Goal: Task Accomplishment & Management: Use online tool/utility

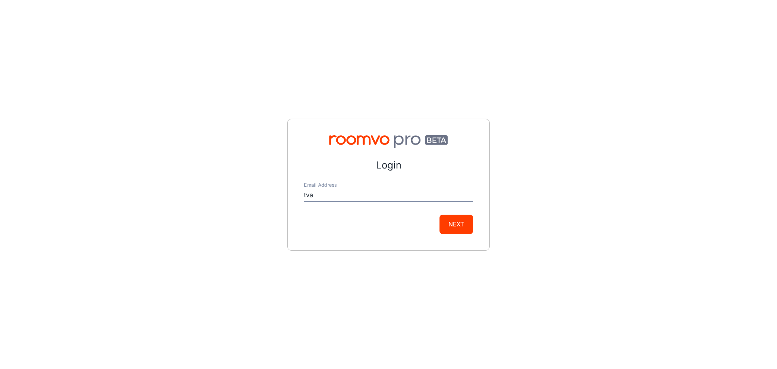
type input "[EMAIL_ADDRESS][PERSON_NAME][DOMAIN_NAME]"
click at [440, 215] on button "Next" at bounding box center [457, 224] width 34 height 19
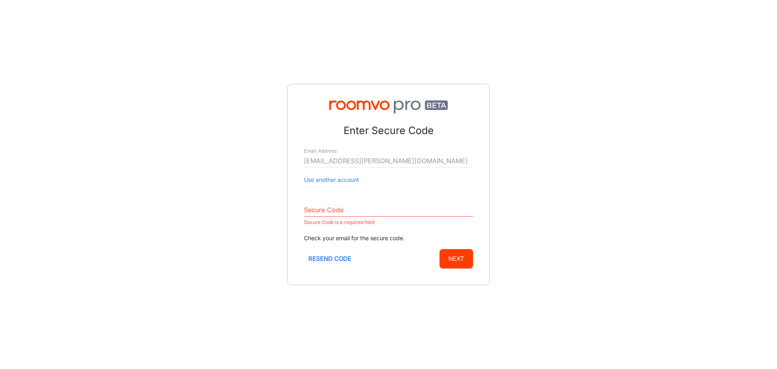
click at [330, 211] on input "Secure Code" at bounding box center [388, 210] width 169 height 13
paste input "094294"
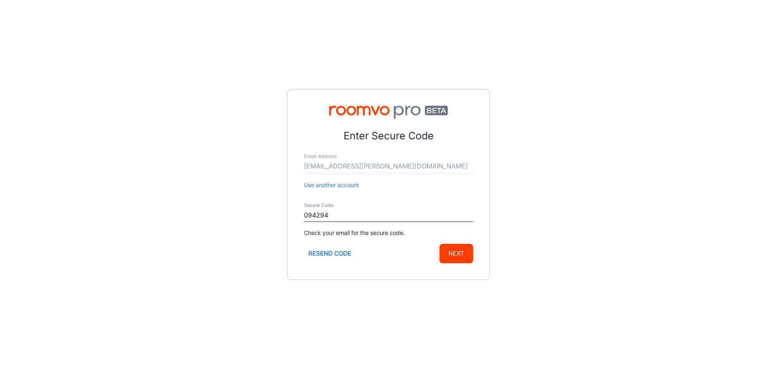
type input "094294"
click at [460, 258] on button "Next" at bounding box center [457, 253] width 34 height 19
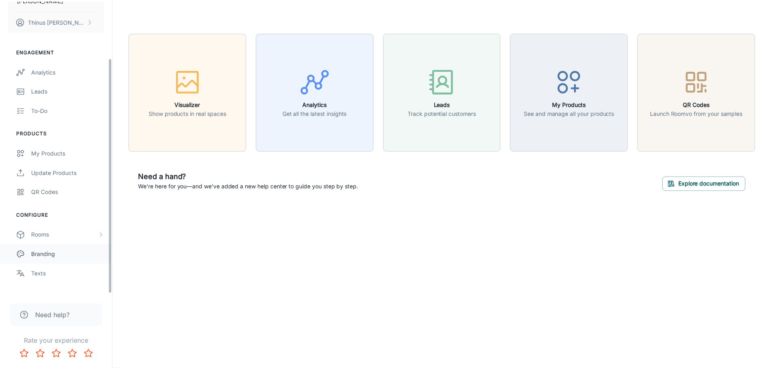
scroll to position [71, 0]
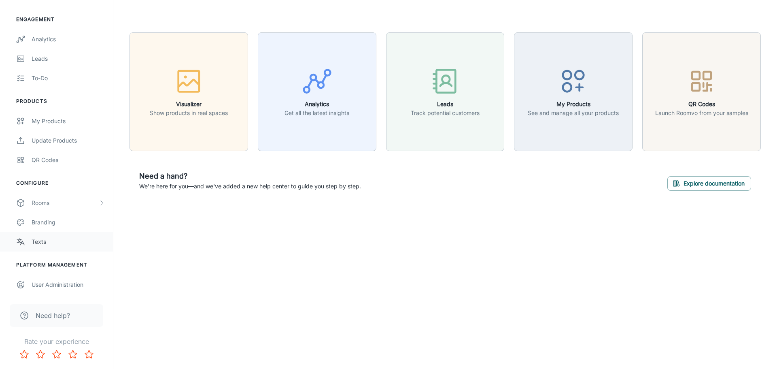
click at [43, 242] on div "Texts" at bounding box center [68, 241] width 73 height 9
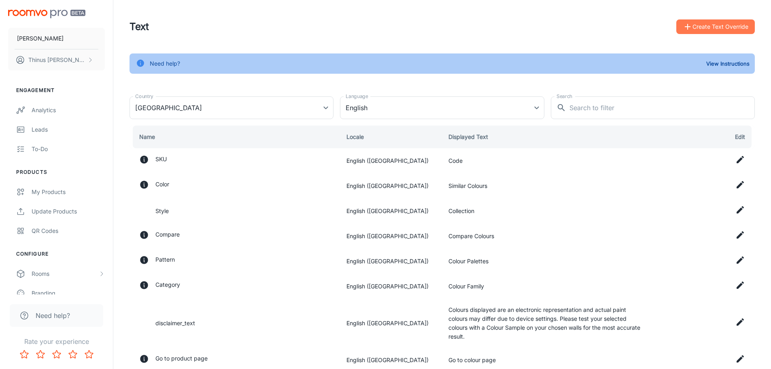
click at [719, 28] on button "Create Text Override" at bounding box center [716, 26] width 79 height 15
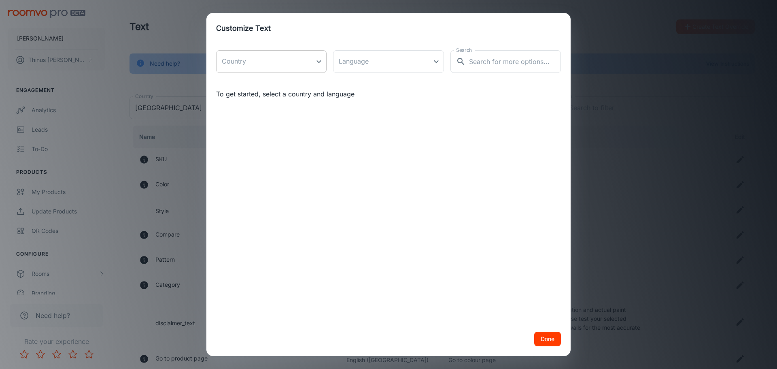
click at [319, 63] on body "[PERSON_NAME] Thinus Janse van Rensburg Engagement Analytics Leads To-do Produc…" at bounding box center [388, 184] width 777 height 369
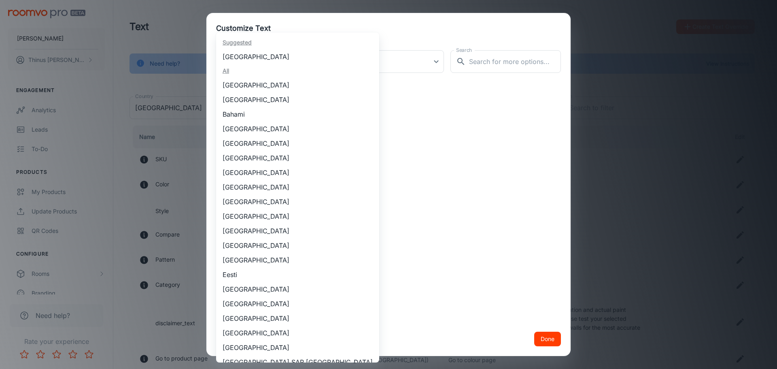
click at [290, 56] on li "[GEOGRAPHIC_DATA]" at bounding box center [297, 56] width 163 height 15
type input "[GEOGRAPHIC_DATA]"
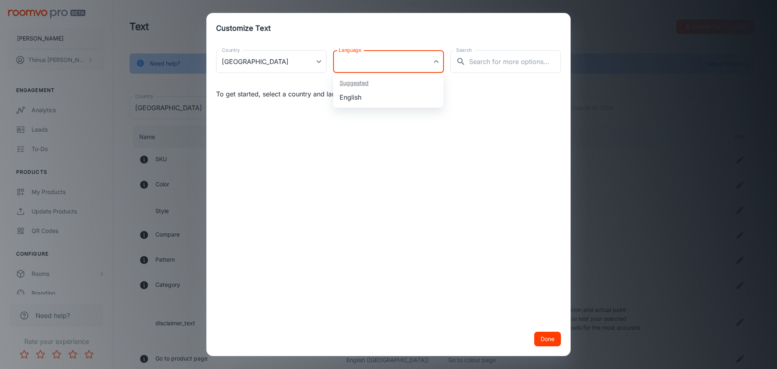
click at [370, 64] on body "[PERSON_NAME] Thinus Janse van Rensburg Engagement Analytics Leads To-do Produc…" at bounding box center [388, 184] width 777 height 369
click at [361, 98] on li "English" at bounding box center [388, 97] width 111 height 15
type input "en-za"
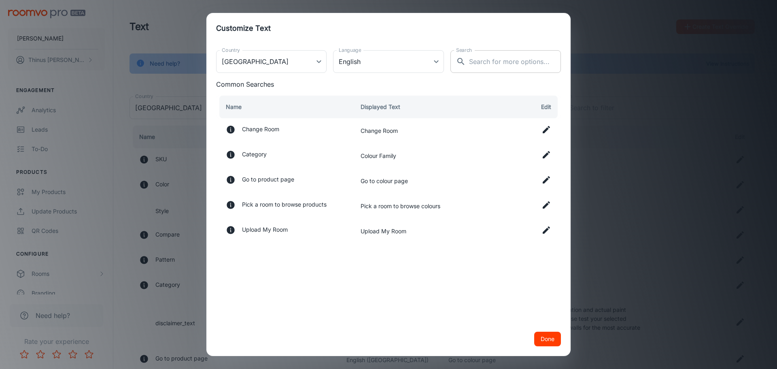
click at [508, 59] on input "Search" at bounding box center [515, 61] width 92 height 23
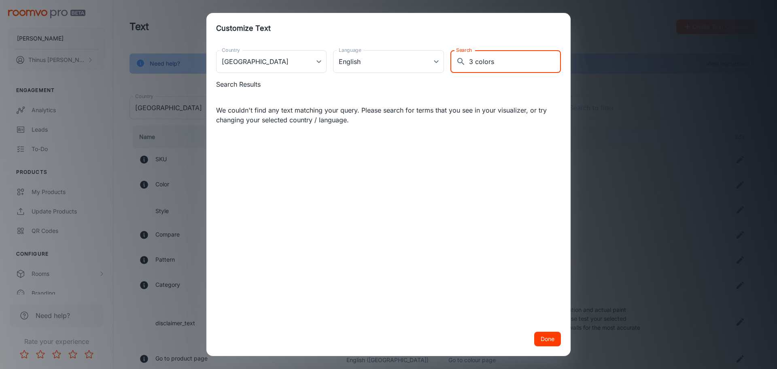
type input "3 colors"
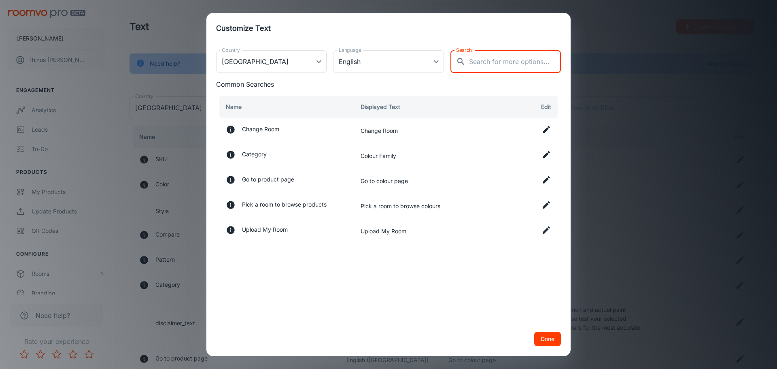
click at [447, 43] on h2 "Customize Text" at bounding box center [388, 28] width 364 height 31
click at [545, 106] on th "Edit" at bounding box center [526, 107] width 69 height 23
click at [509, 64] on input "Search" at bounding box center [515, 61] width 92 height 23
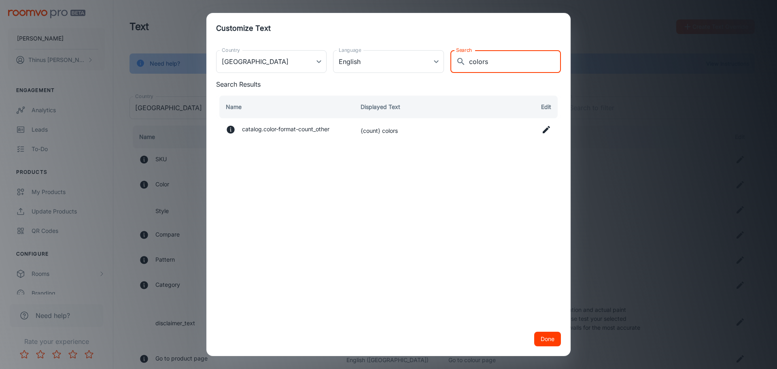
type input "colors"
click at [547, 128] on icon at bounding box center [547, 130] width 10 height 10
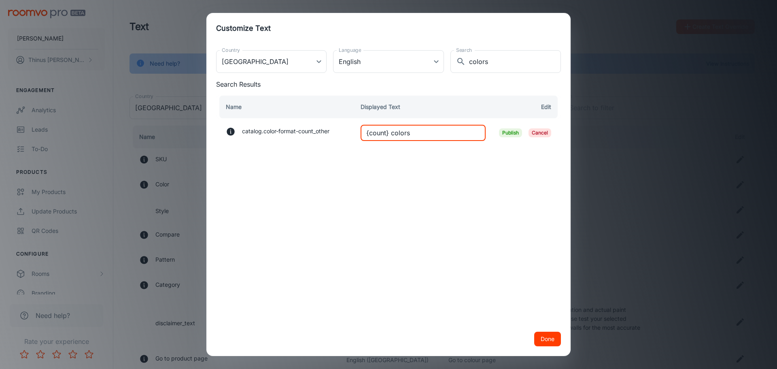
click at [423, 132] on input "{count} colors" at bounding box center [423, 133] width 125 height 16
type input "Similar Colours"
click at [514, 134] on span "Publish" at bounding box center [510, 132] width 23 height 9
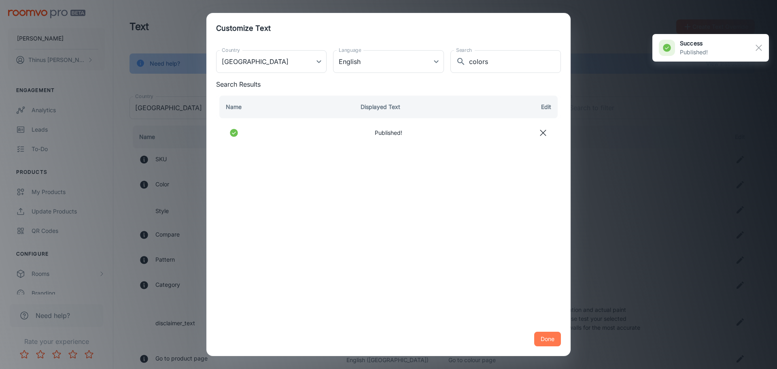
click at [545, 340] on button "Done" at bounding box center [547, 339] width 27 height 15
